Goal: Task Accomplishment & Management: Manage account settings

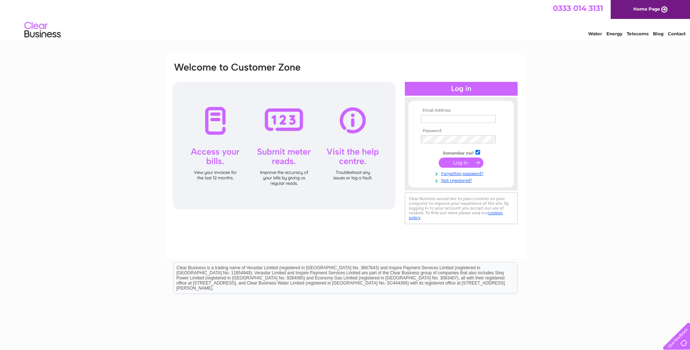
click at [446, 118] on input "text" at bounding box center [458, 119] width 75 height 8
type input "[EMAIL_ADDRESS][DOMAIN_NAME]"
